Goal: Navigation & Orientation: Find specific page/section

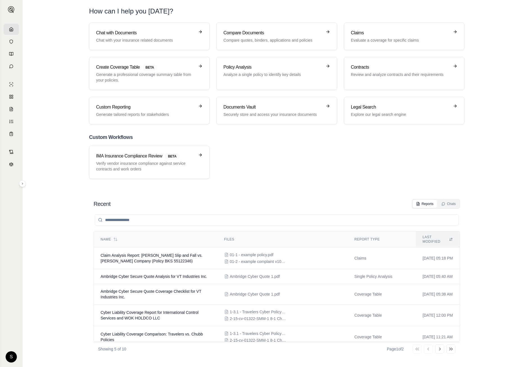
scroll to position [7, 0]
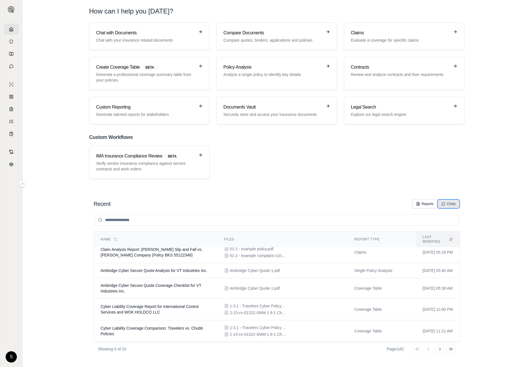
click at [452, 205] on div "Chats" at bounding box center [449, 204] width 14 height 4
